Goal: Information Seeking & Learning: Learn about a topic

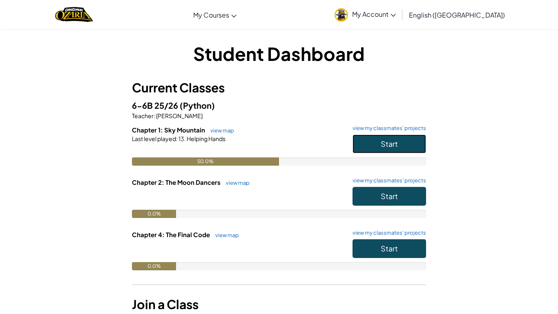
click at [373, 138] on button "Start" at bounding box center [390, 143] width 74 height 19
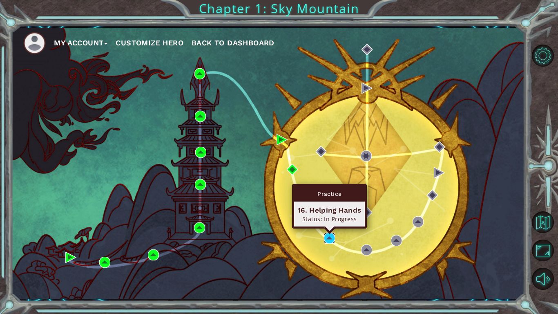
click at [327, 237] on img at bounding box center [329, 237] width 11 height 11
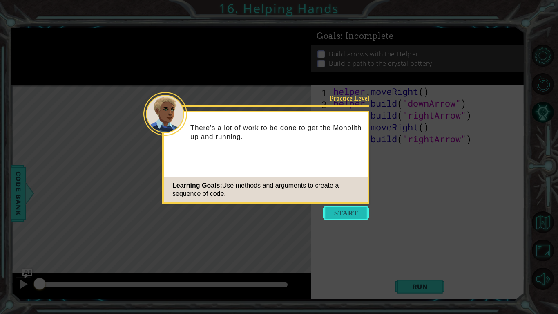
click at [353, 211] on button "Start" at bounding box center [346, 212] width 47 height 13
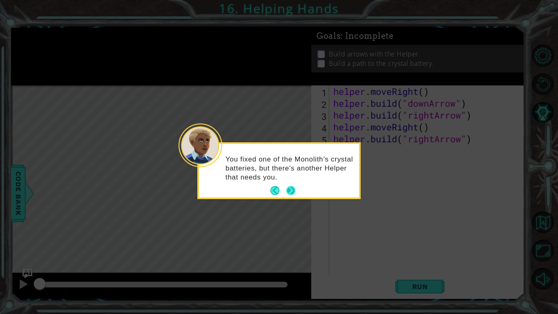
click at [291, 190] on button "Next" at bounding box center [290, 190] width 9 height 9
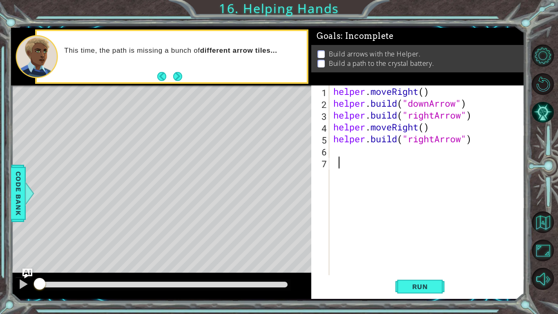
click at [292, 84] on div "This time, the path is missing a bunch of different arrow tiles..." at bounding box center [161, 57] width 300 height 58
click at [337, 27] on div "1 ההההההההההההההההההההההההההההההההההההההההההההההההההההההההההההההההההההההההההההה…" at bounding box center [267, 163] width 513 height 276
